Goal: Information Seeking & Learning: Understand process/instructions

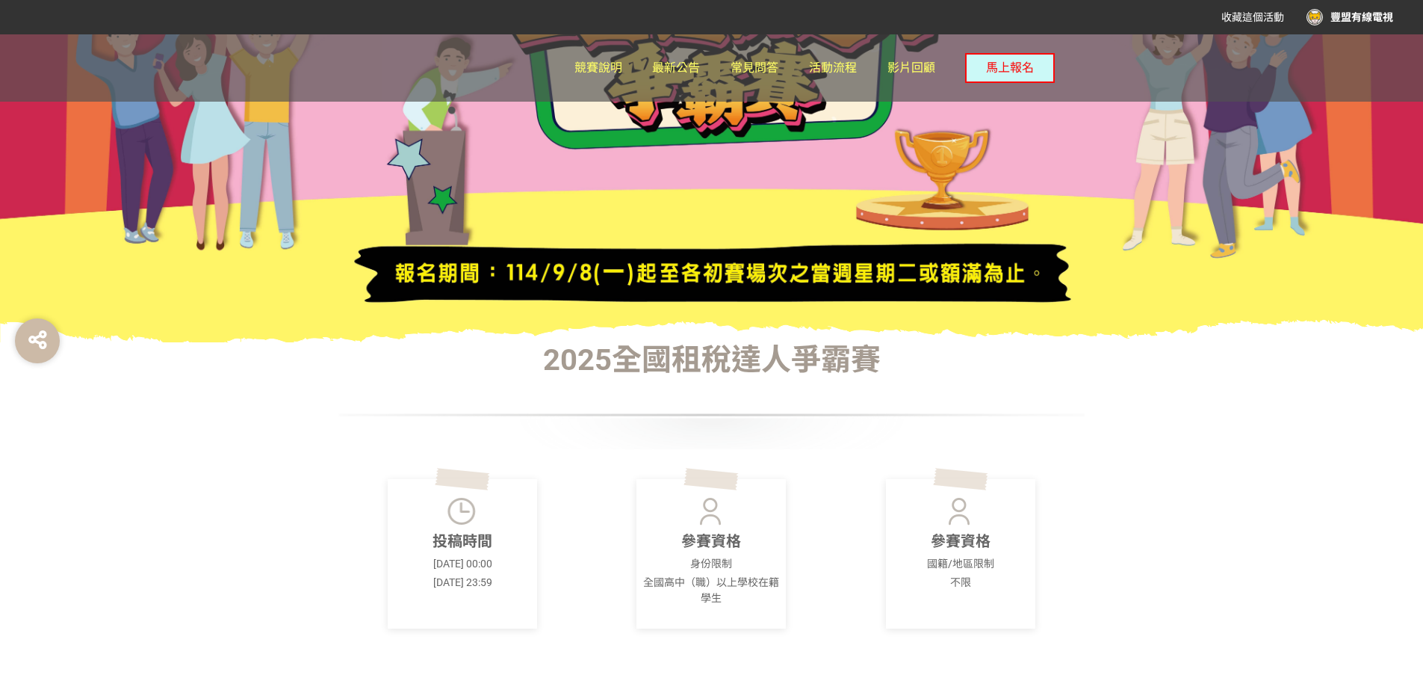
scroll to position [224, 0]
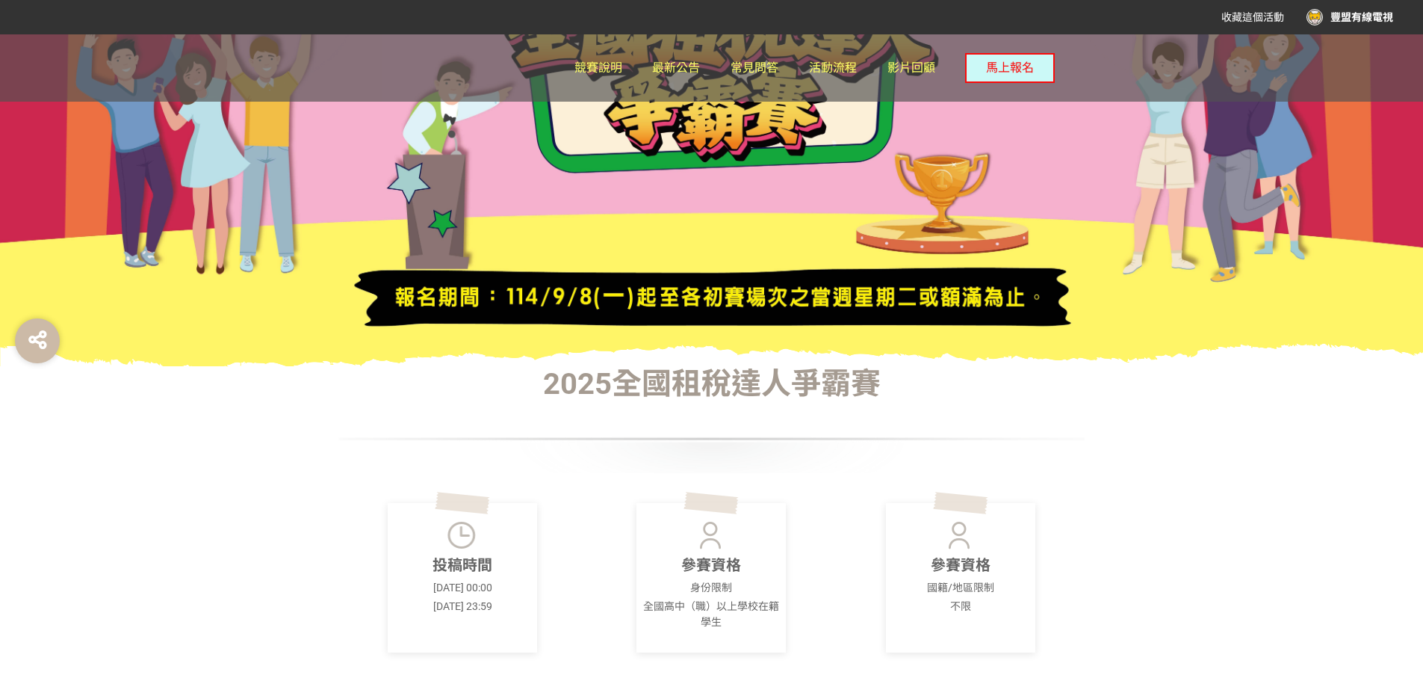
click at [1343, 23] on div "豐盟有線電視" at bounding box center [1349, 17] width 87 height 16
click at [1353, 61] on link "投稿記錄" at bounding box center [1356, 63] width 42 height 12
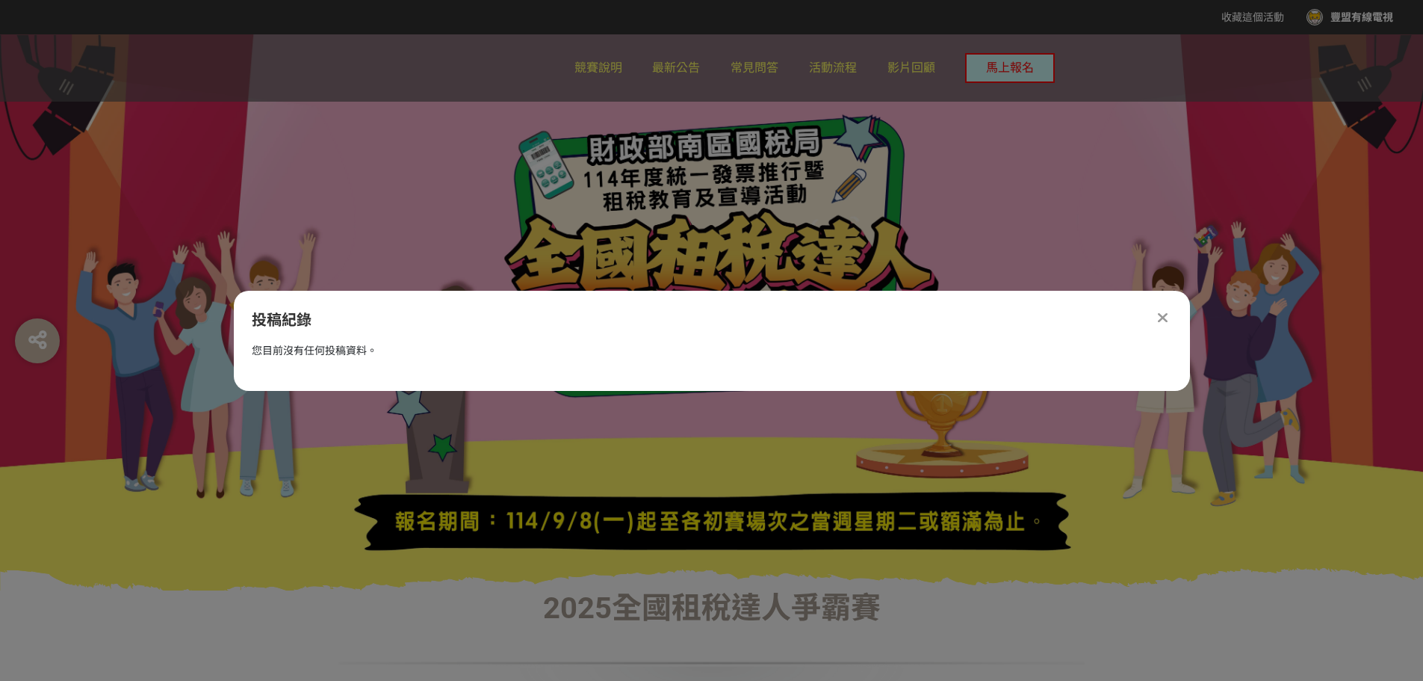
click at [1177, 320] on div "投稿紀錄" at bounding box center [712, 320] width 956 height 22
click at [1170, 315] on div at bounding box center [1163, 318] width 18 height 18
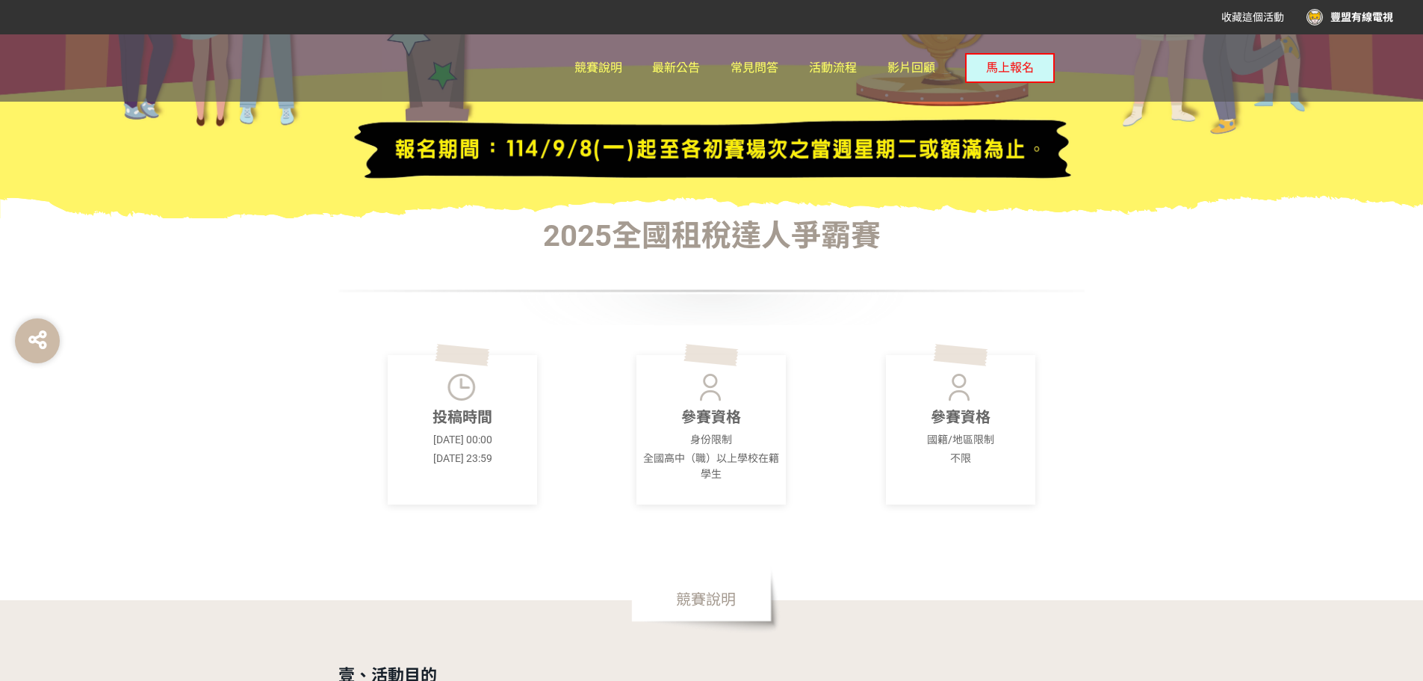
scroll to position [373, 0]
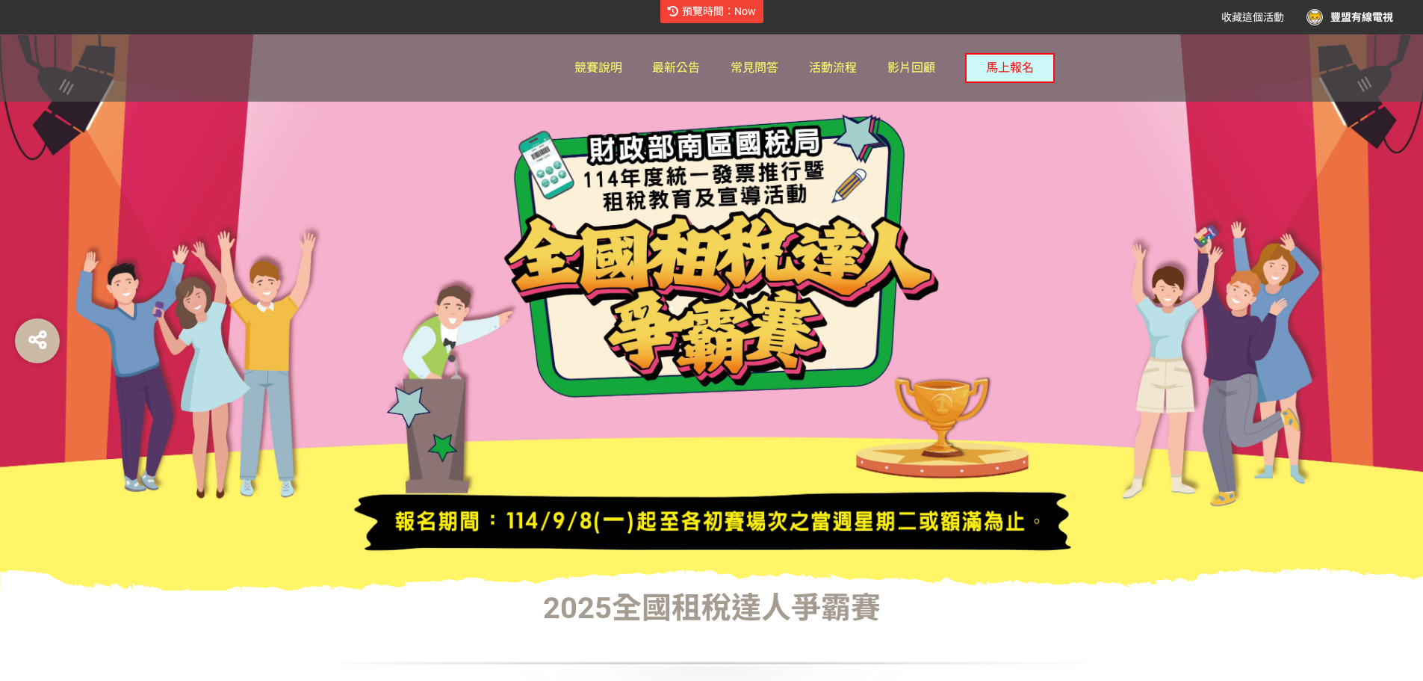
click at [1046, 300] on div at bounding box center [711, 312] width 1423 height 556
click at [846, 64] on span "活動流程" at bounding box center [833, 68] width 48 height 14
click at [836, 66] on span "活動流程" at bounding box center [833, 68] width 48 height 14
click at [752, 66] on span "常見問答" at bounding box center [755, 68] width 48 height 14
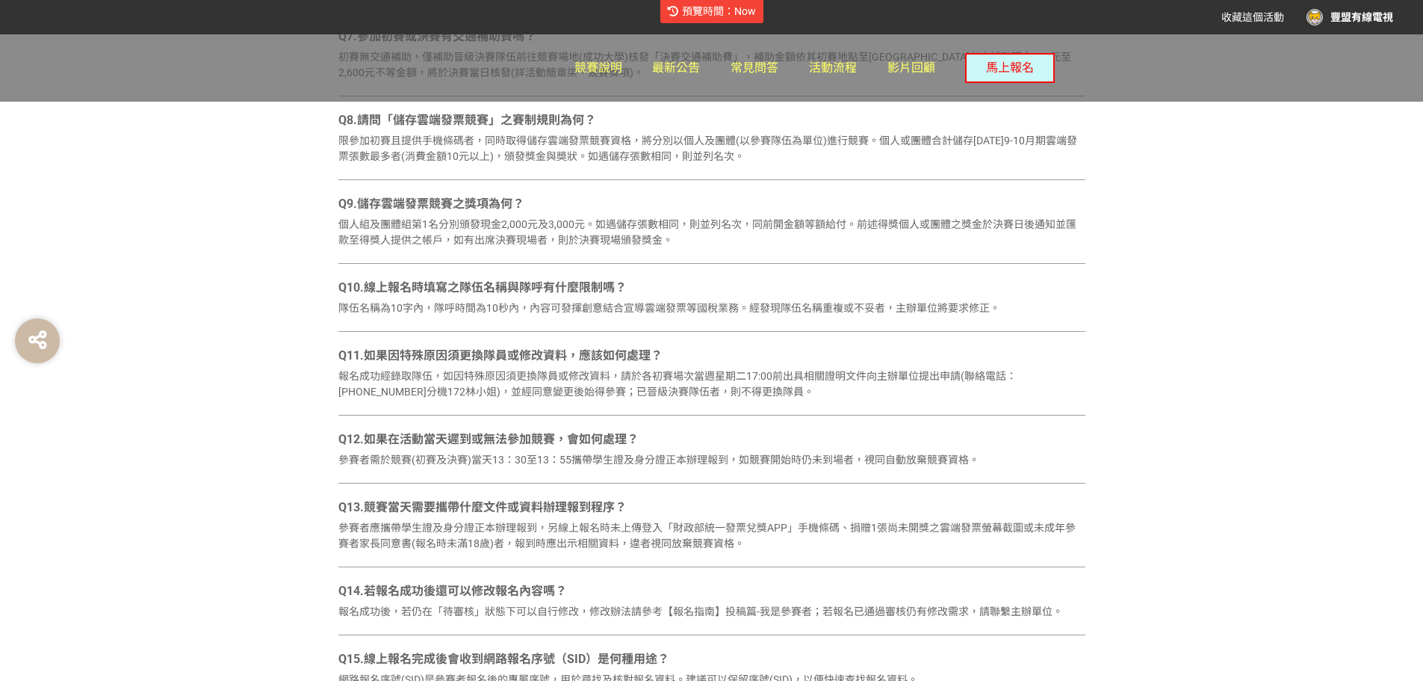
scroll to position [1345, 0]
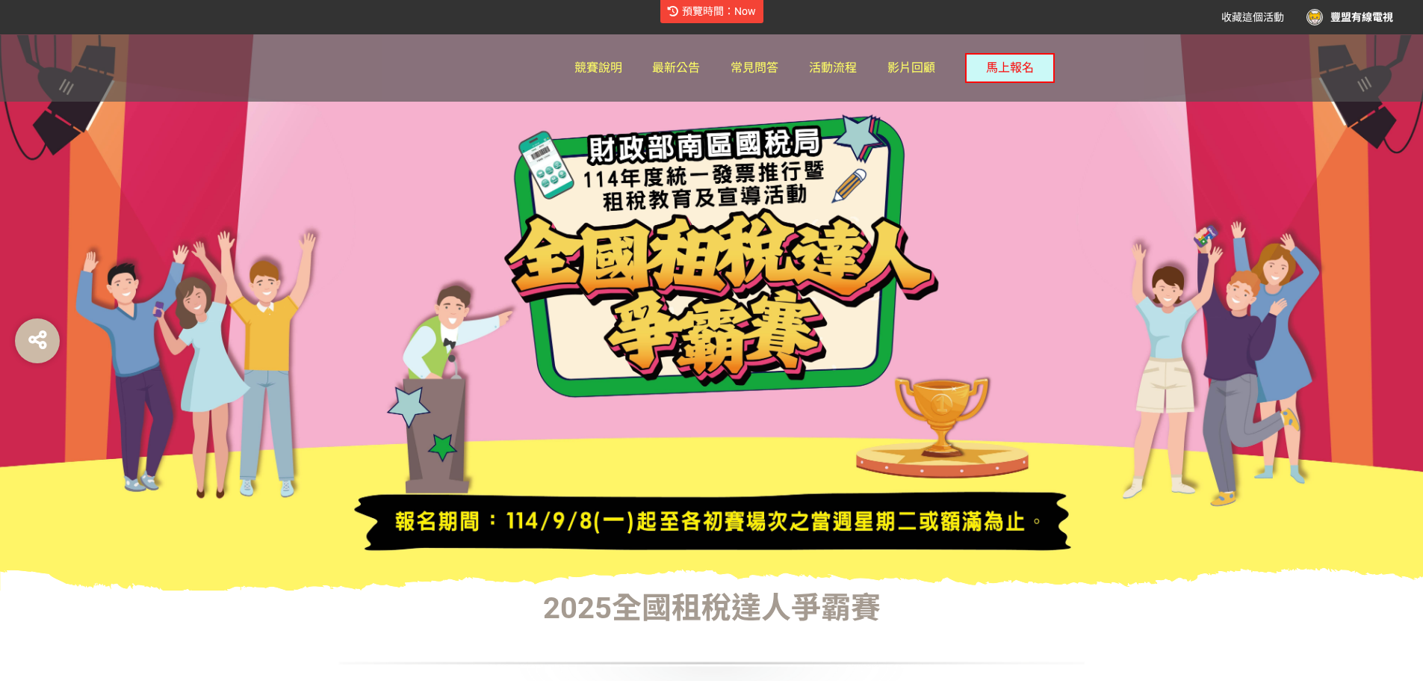
click at [1354, 13] on div "豐盟有線電視" at bounding box center [1349, 17] width 87 height 16
click at [1364, 60] on link "投稿記錄" at bounding box center [1356, 63] width 42 height 12
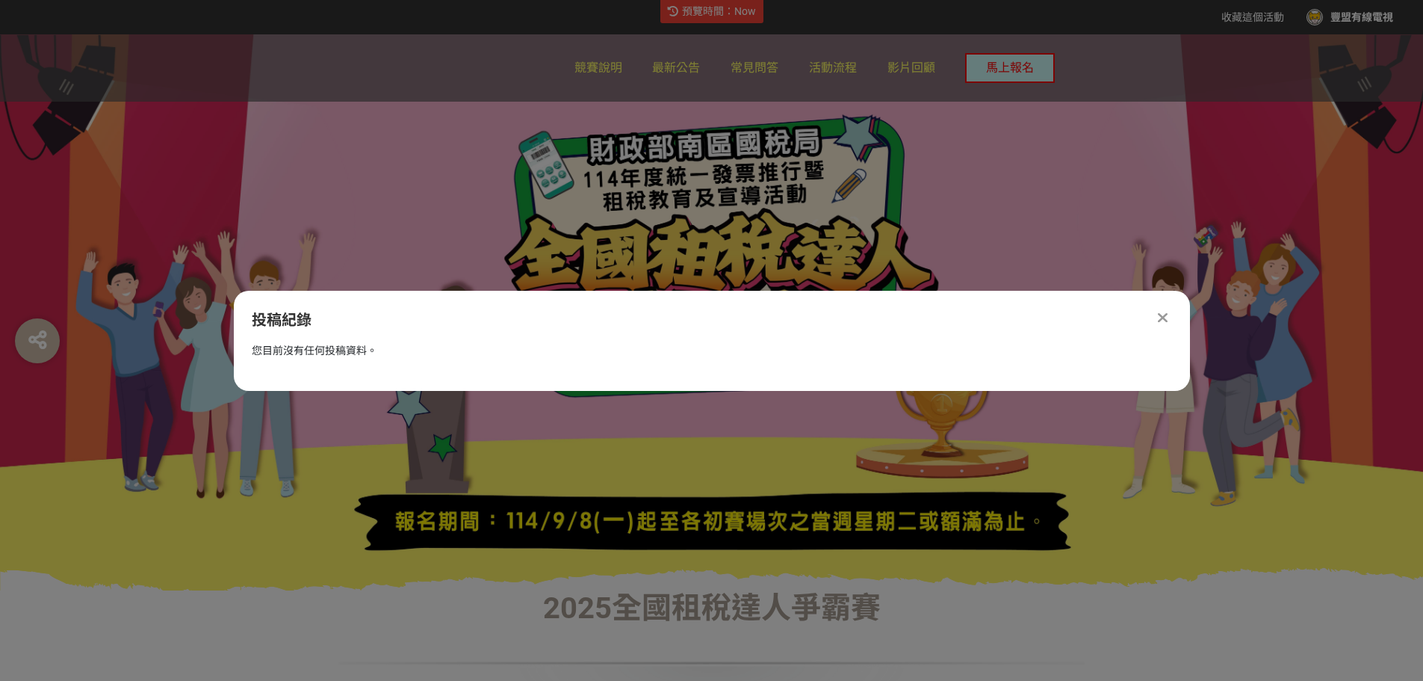
click at [1162, 314] on icon at bounding box center [1163, 317] width 10 height 15
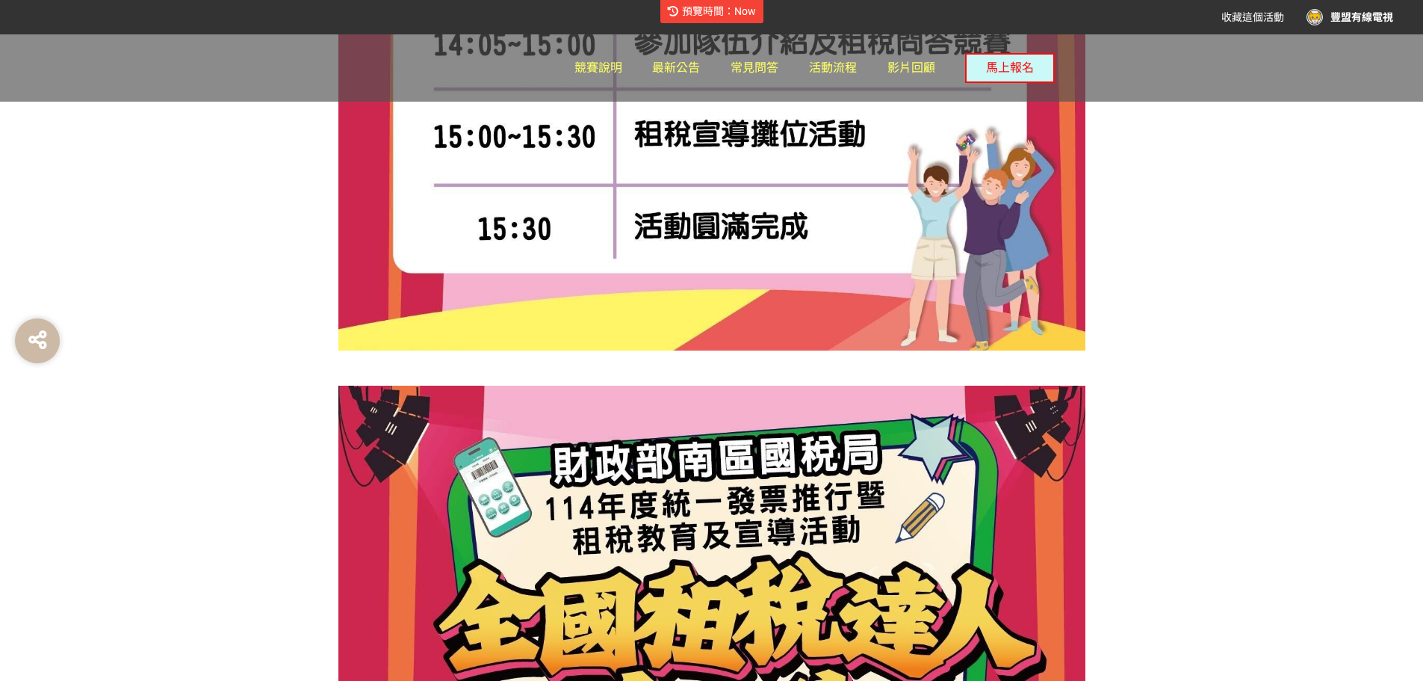
scroll to position [1447, 0]
